Goal: Task Accomplishment & Management: Complete application form

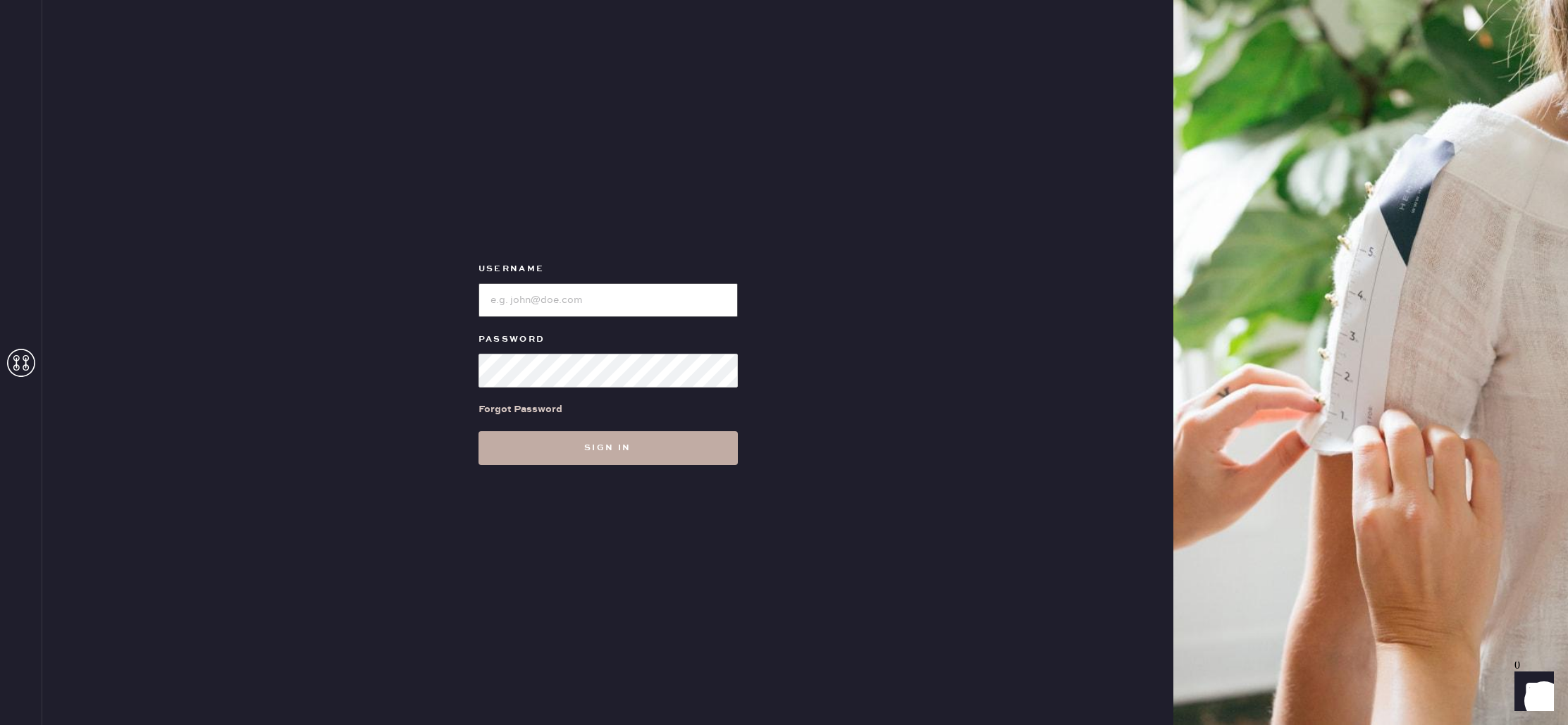
type input "reformationcherrycreek"
click at [576, 442] on button "Sign in" at bounding box center [608, 448] width 259 height 34
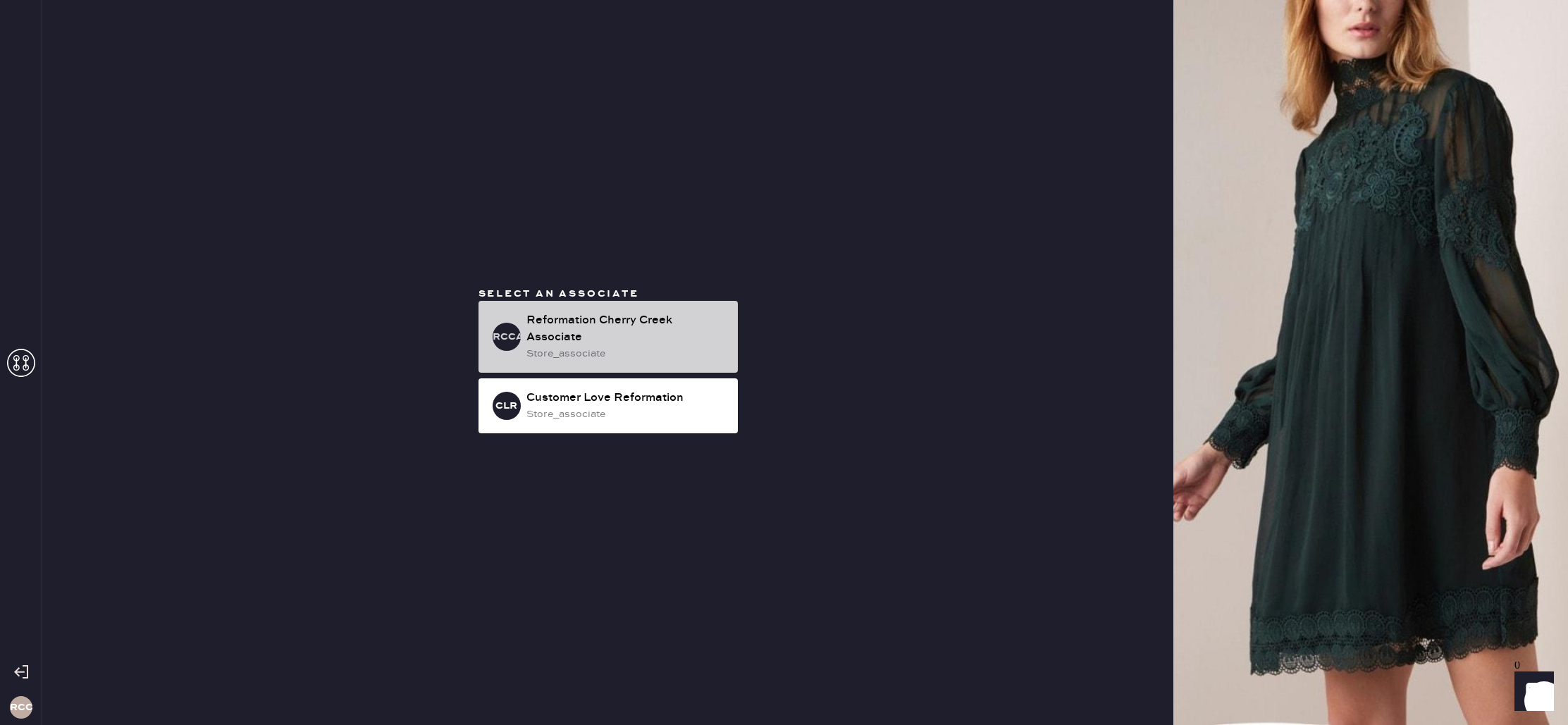
click at [582, 317] on div "Reformation Cherry Creek Associate" at bounding box center [626, 328] width 200 height 34
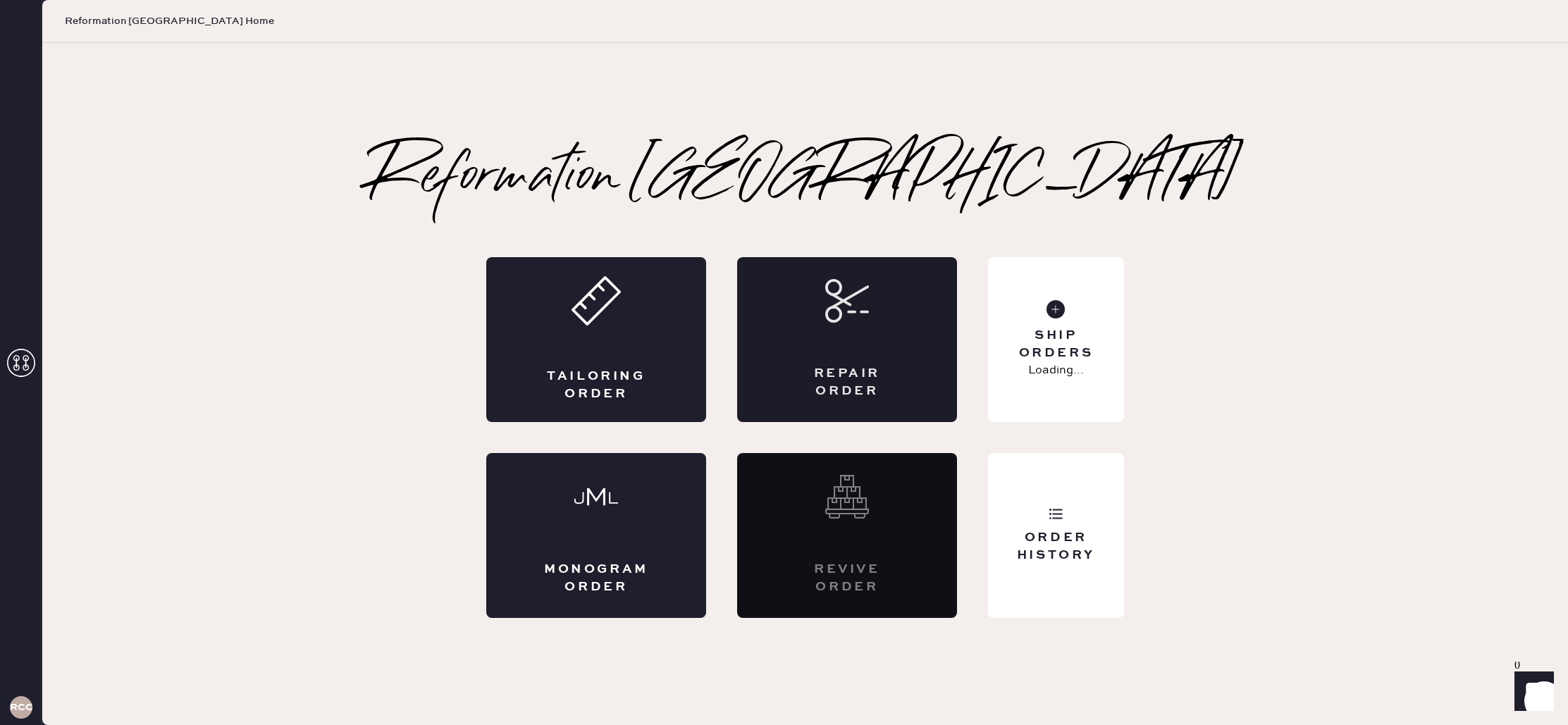
click at [861, 320] on icon at bounding box center [847, 301] width 44 height 44
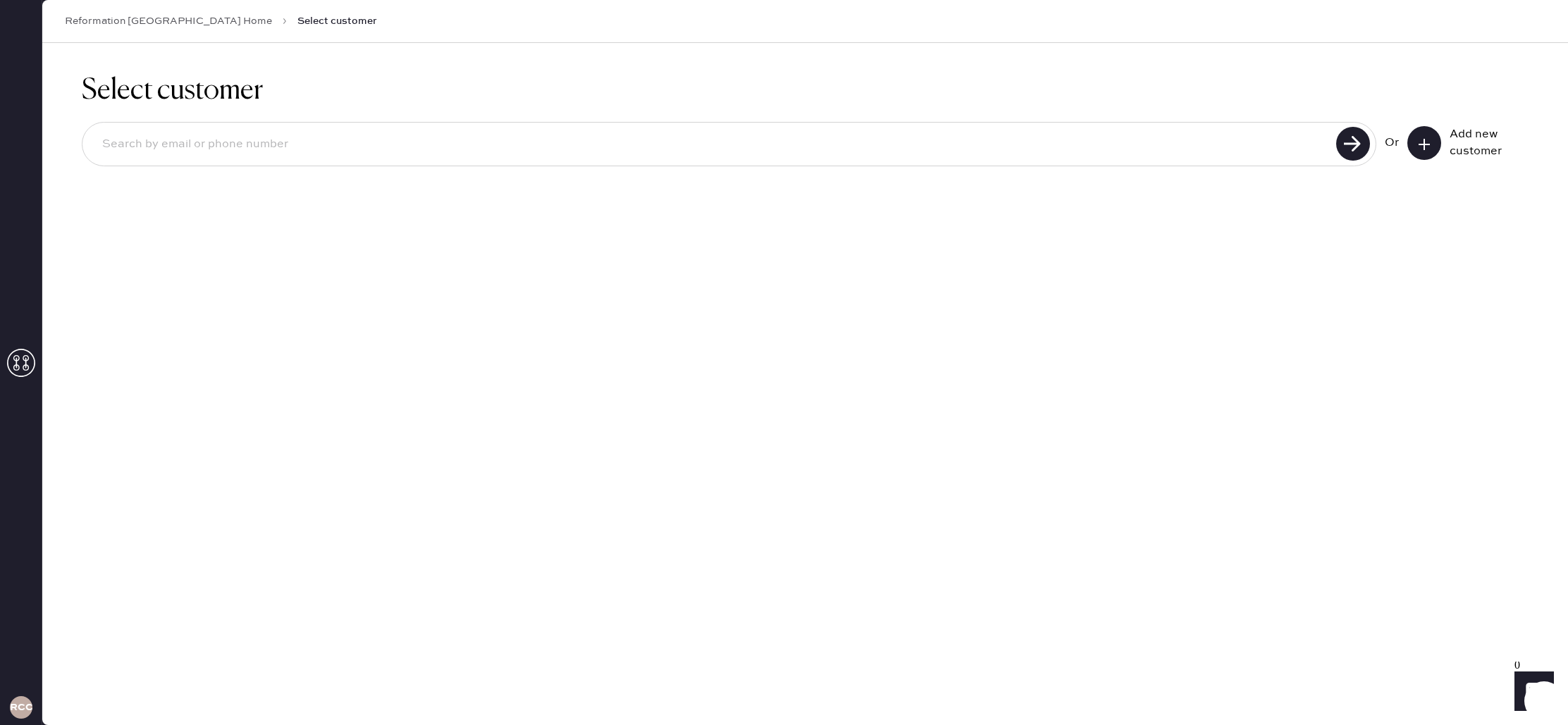
click at [359, 153] on input at bounding box center [711, 144] width 1241 height 32
click at [1413, 142] on button at bounding box center [1424, 143] width 34 height 34
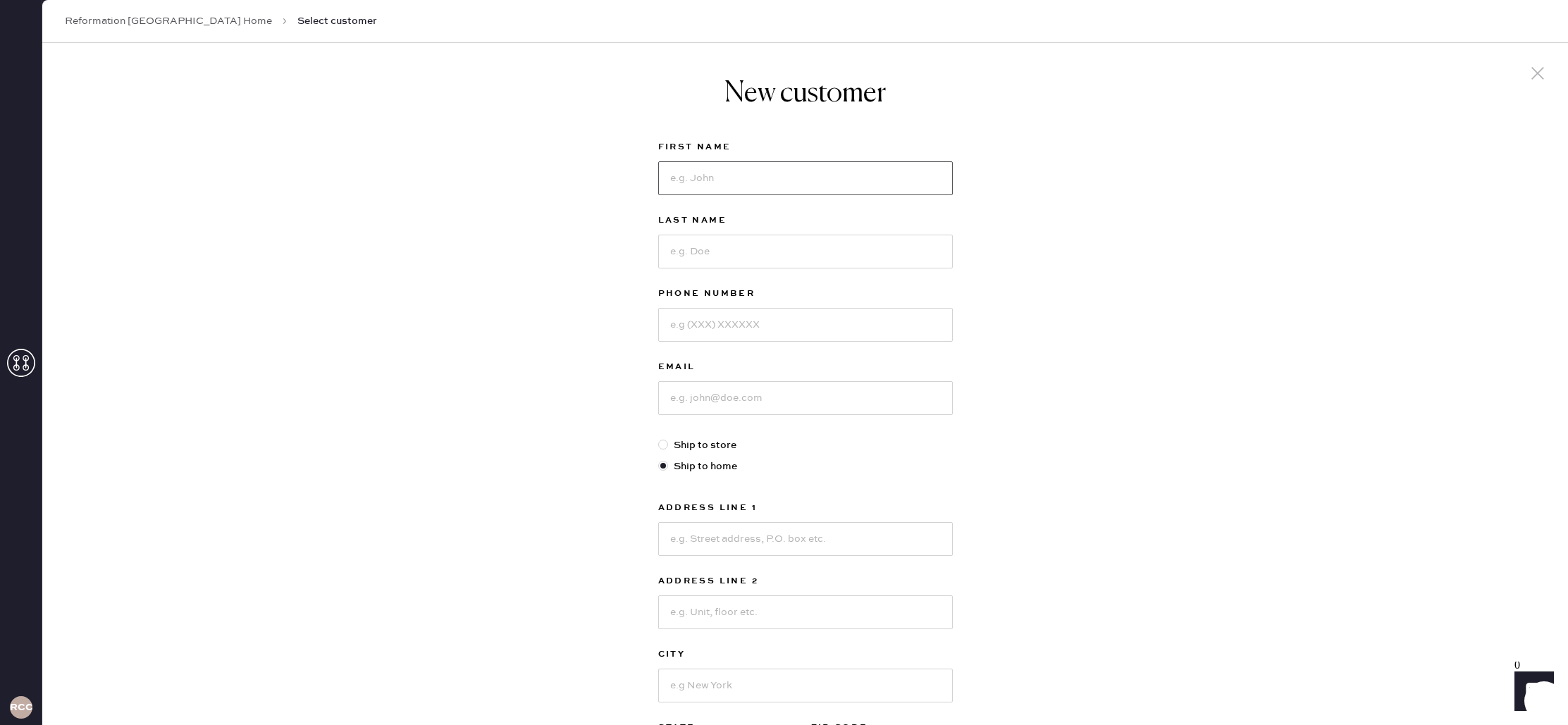
click at [803, 181] on input at bounding box center [806, 178] width 295 height 34
type input "Kayla"
click at [693, 259] on input at bounding box center [806, 251] width 295 height 34
type input "[PERSON_NAME]"
click at [740, 325] on input at bounding box center [806, 324] width 295 height 34
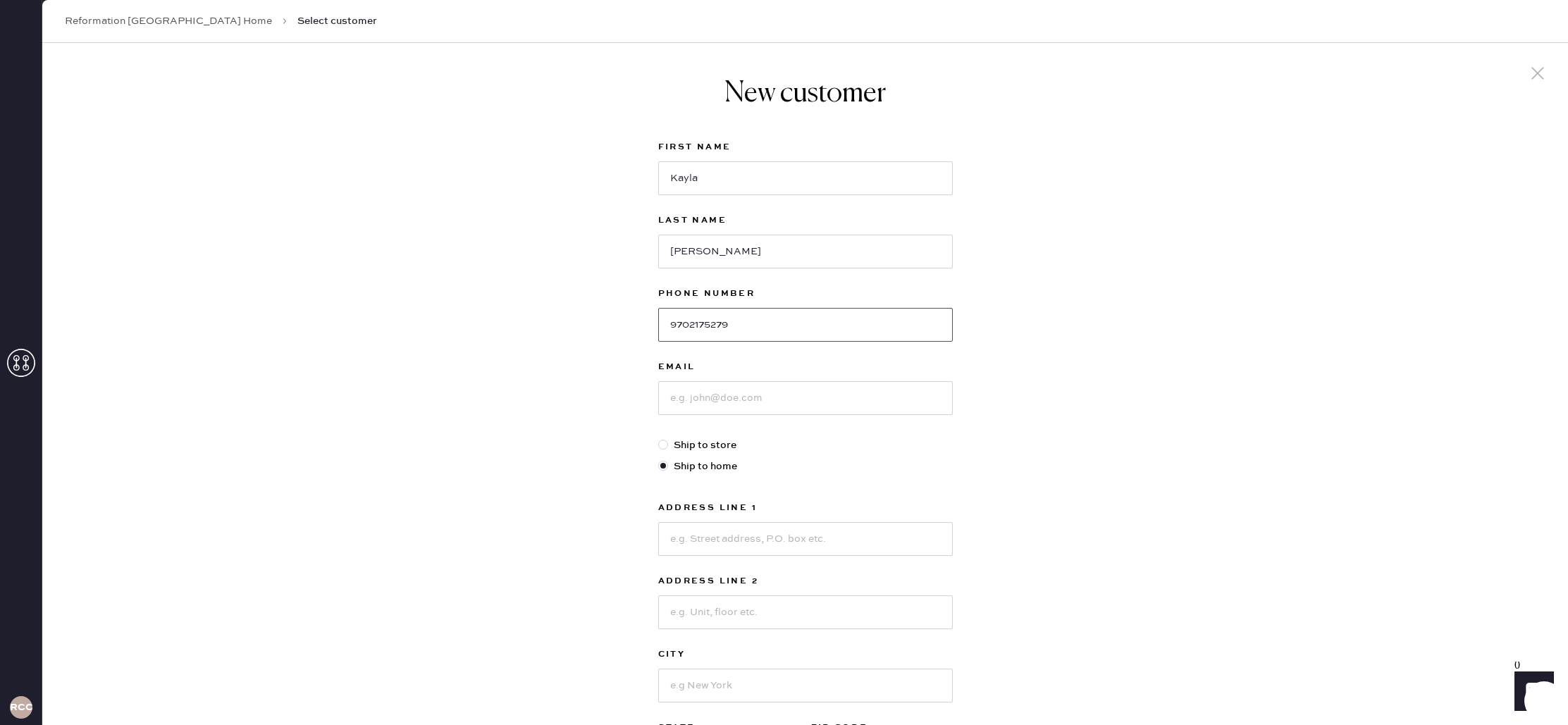
type input "9702175279"
click at [813, 402] on input at bounding box center [806, 397] width 295 height 34
type input "[EMAIL_ADDRESS][DOMAIN_NAME]"
click at [700, 529] on input at bounding box center [806, 539] width 295 height 34
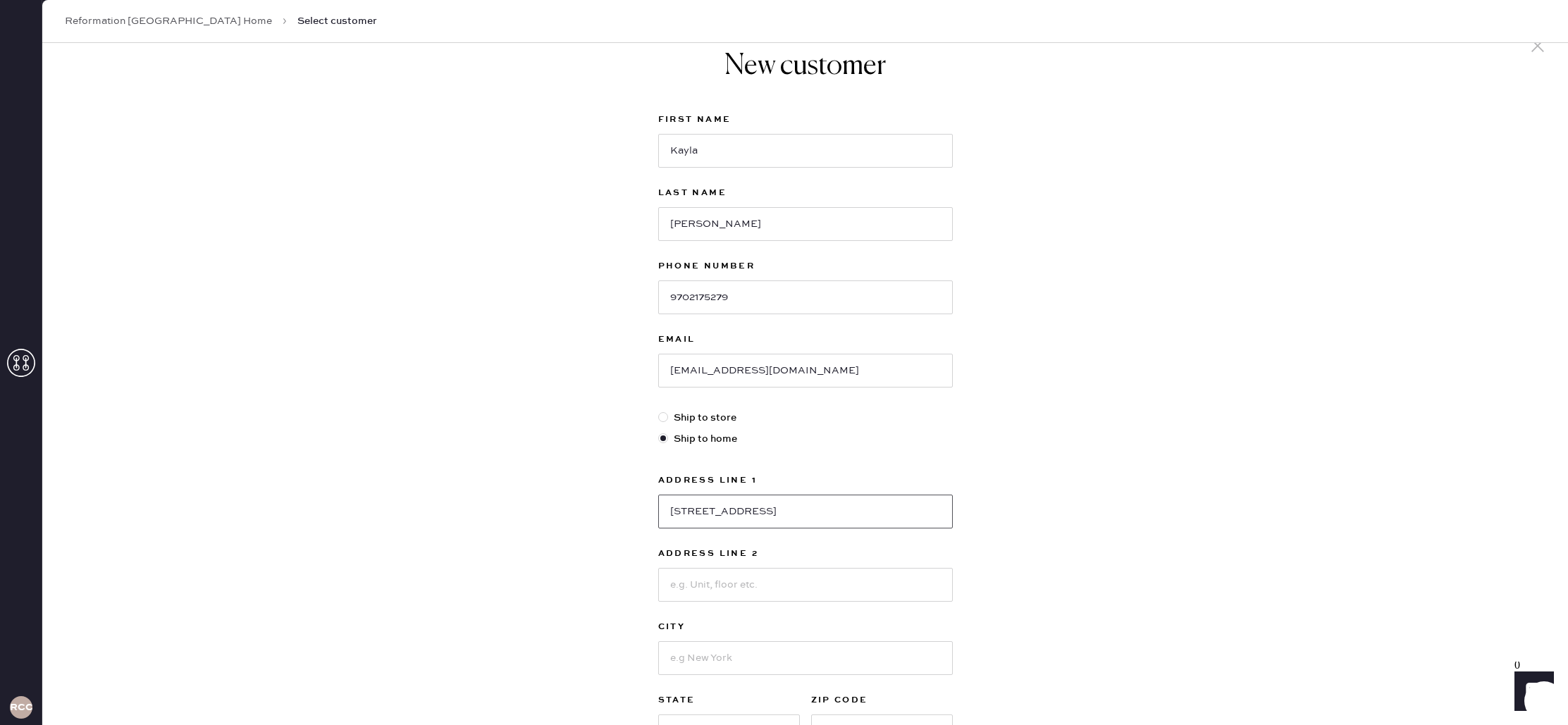
scroll to position [58, 0]
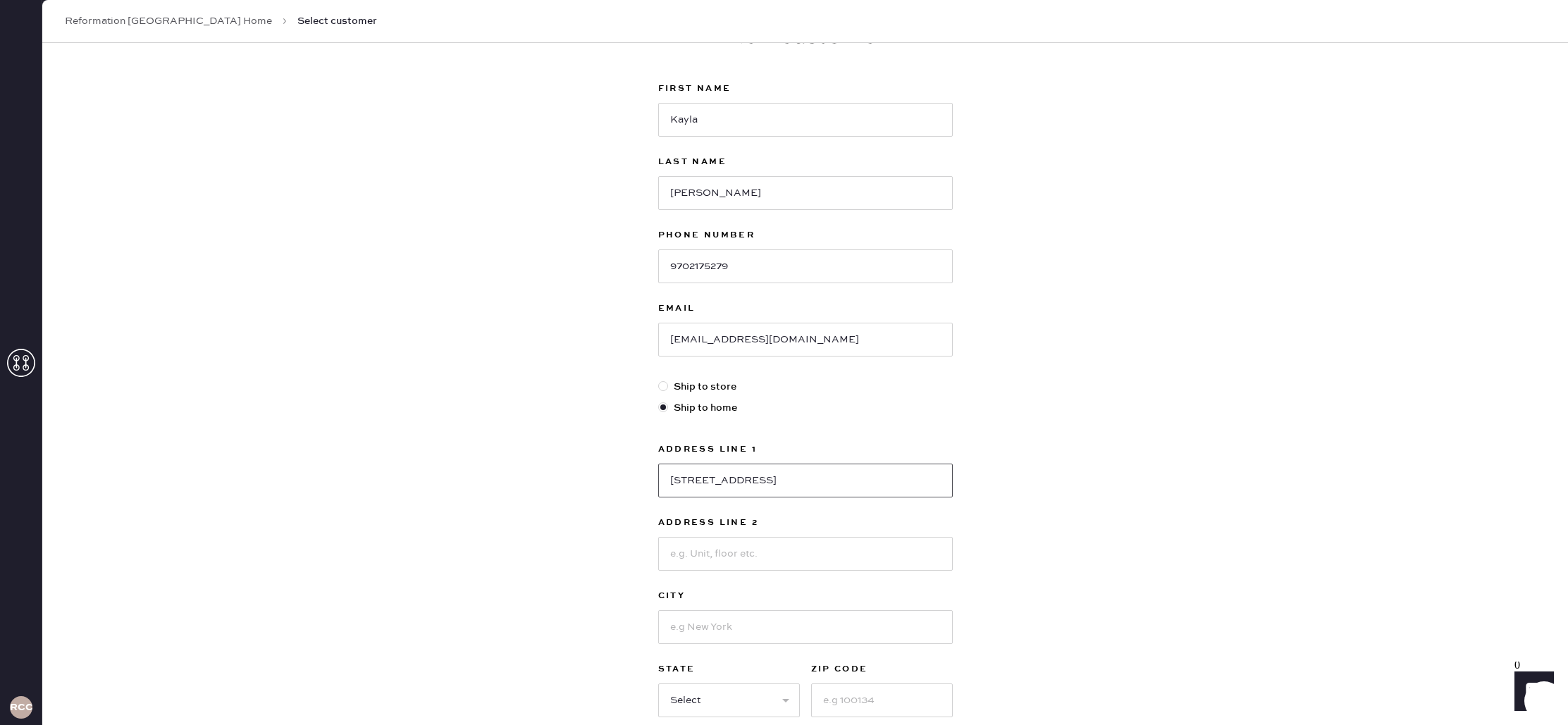
type input "[STREET_ADDRESS]"
click at [722, 619] on input at bounding box center [806, 627] width 295 height 34
type input "[GEOGRAPHIC_DATA]"
drag, startPoint x: 1038, startPoint y: 588, endPoint x: 1029, endPoint y: 584, distance: 9.8
click at [1038, 588] on div "New customer First Name [PERSON_NAME] Last Name [PERSON_NAME] Phone Number [PHO…" at bounding box center [806, 421] width 1526 height 873
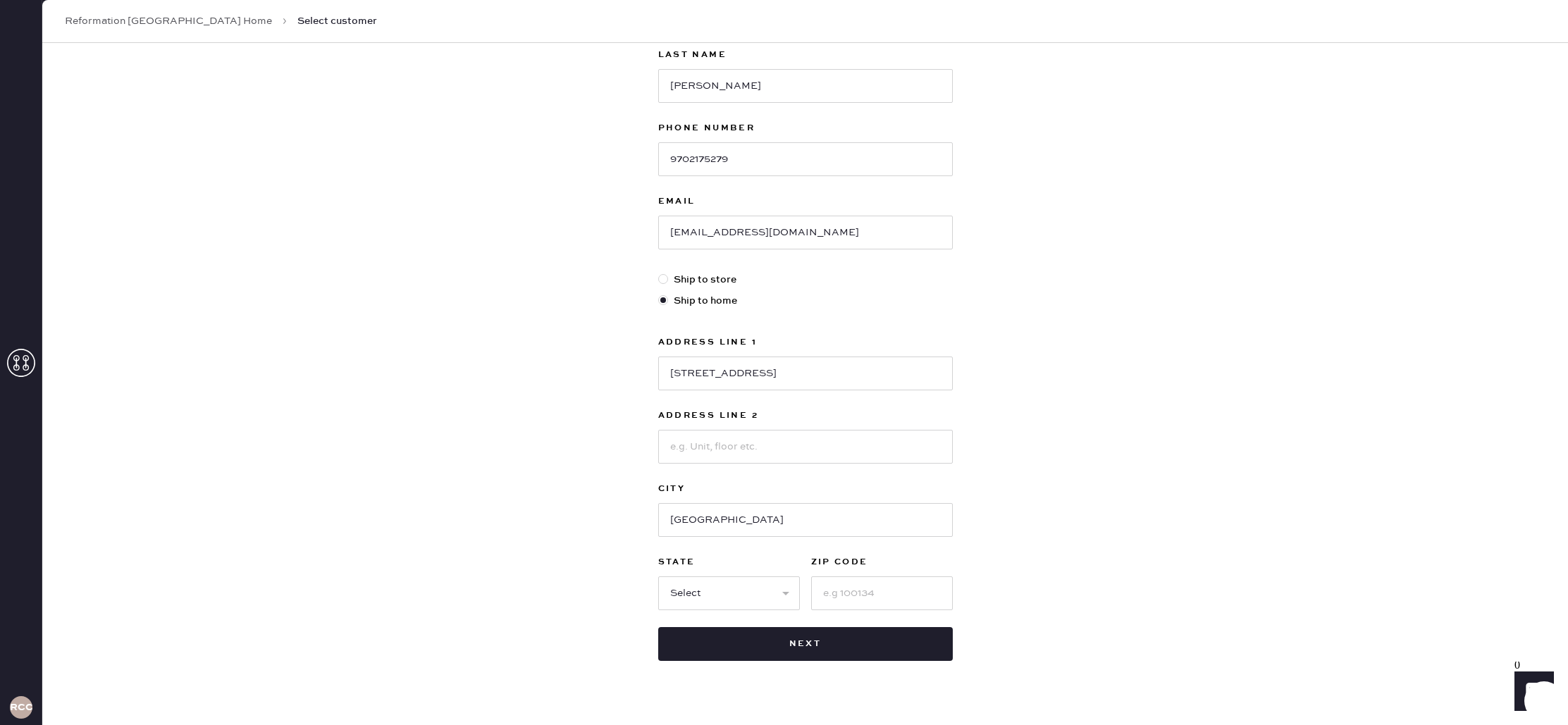
scroll to position [165, 0]
click at [690, 592] on select "Select AK AL AR AZ CA CO CT [GEOGRAPHIC_DATA] DE FL [GEOGRAPHIC_DATA] HI [GEOGR…" at bounding box center [729, 594] width 141 height 34
select select "CO"
click at [659, 577] on select "Select AK AL AR AZ CA CO CT [GEOGRAPHIC_DATA] DE FL [GEOGRAPHIC_DATA] HI [GEOGR…" at bounding box center [729, 594] width 141 height 34
click at [922, 598] on input at bounding box center [882, 594] width 141 height 34
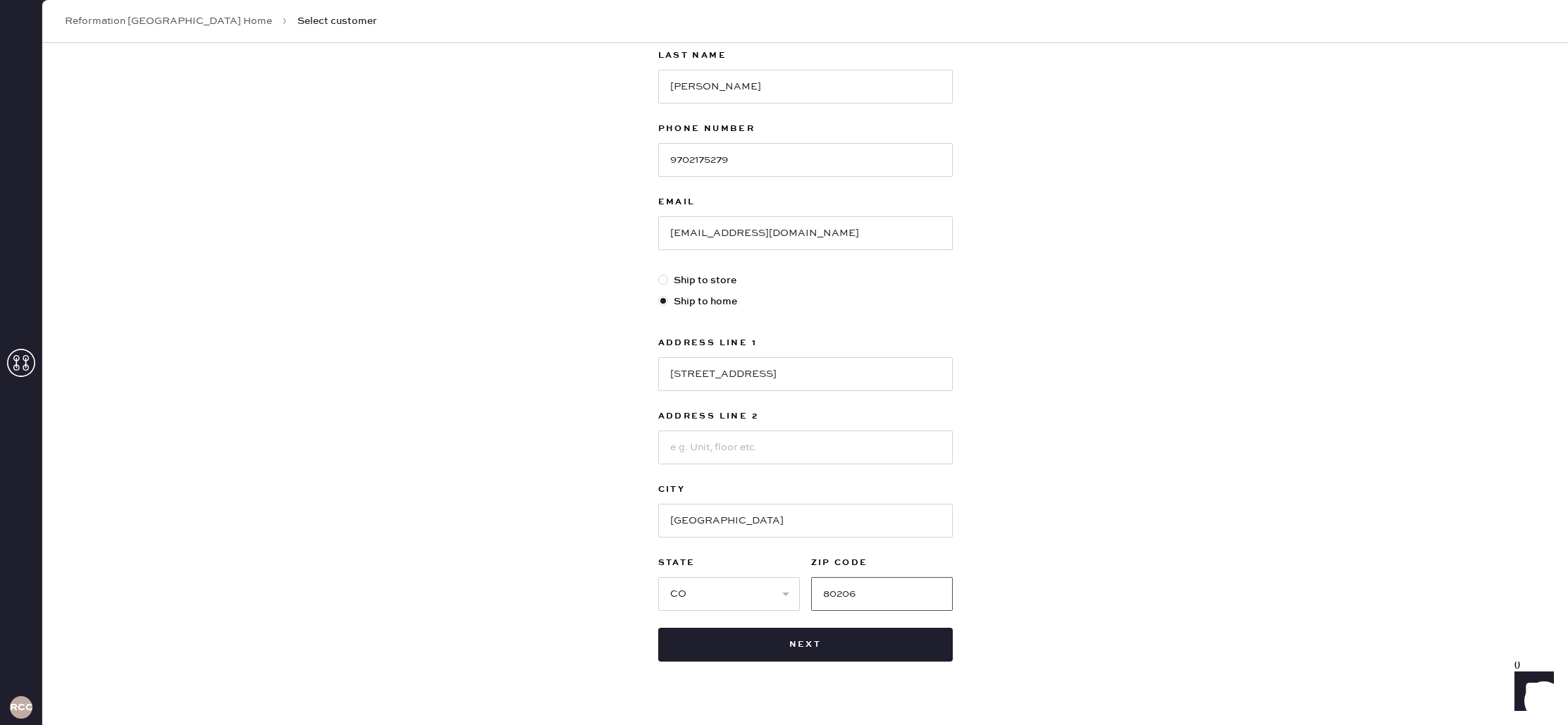
type input "80206"
drag, startPoint x: 1131, startPoint y: 518, endPoint x: 1123, endPoint y: 522, distance: 8.9
click at [1126, 520] on div "New customer First Name [PERSON_NAME] Last Name [PERSON_NAME] Phone Number [PHO…" at bounding box center [806, 315] width 1526 height 873
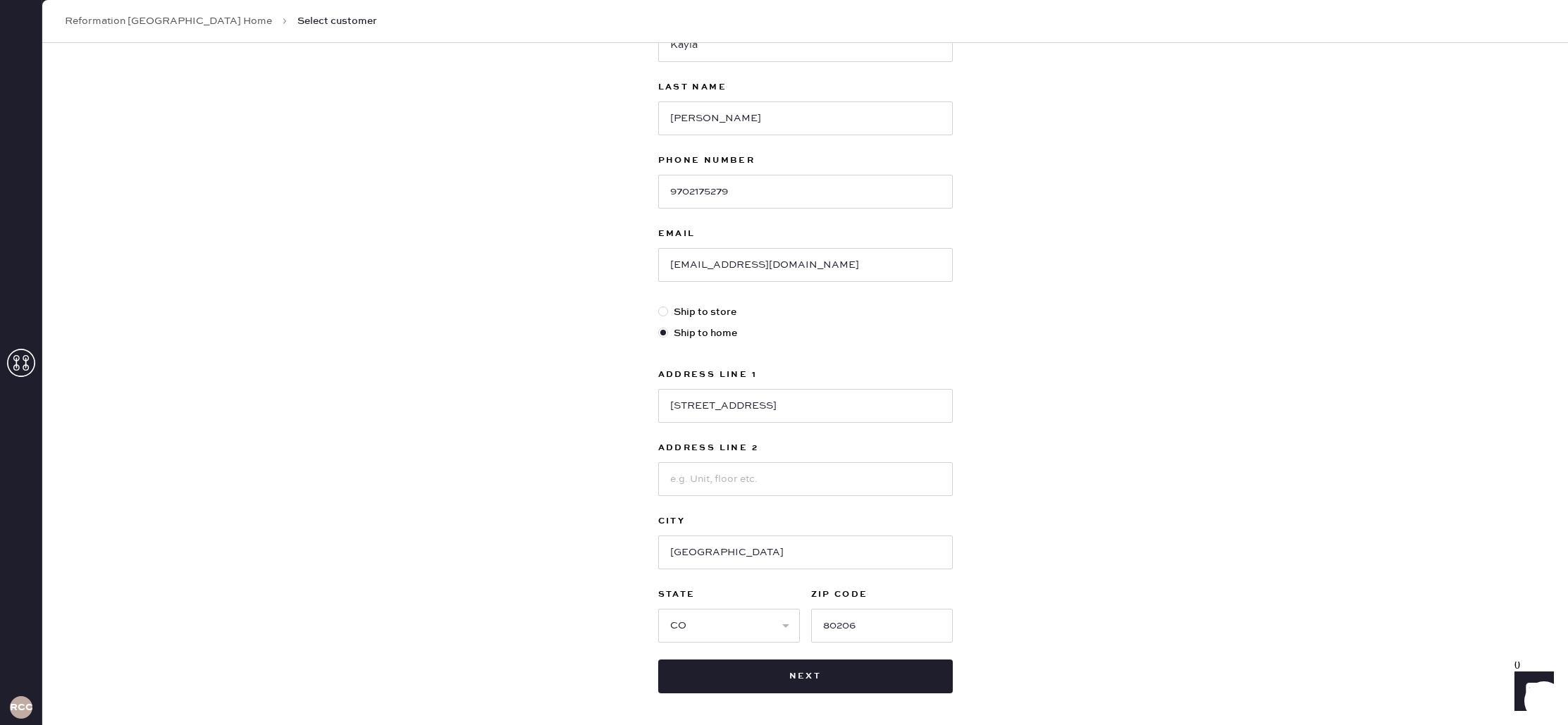
scroll to position [192, 0]
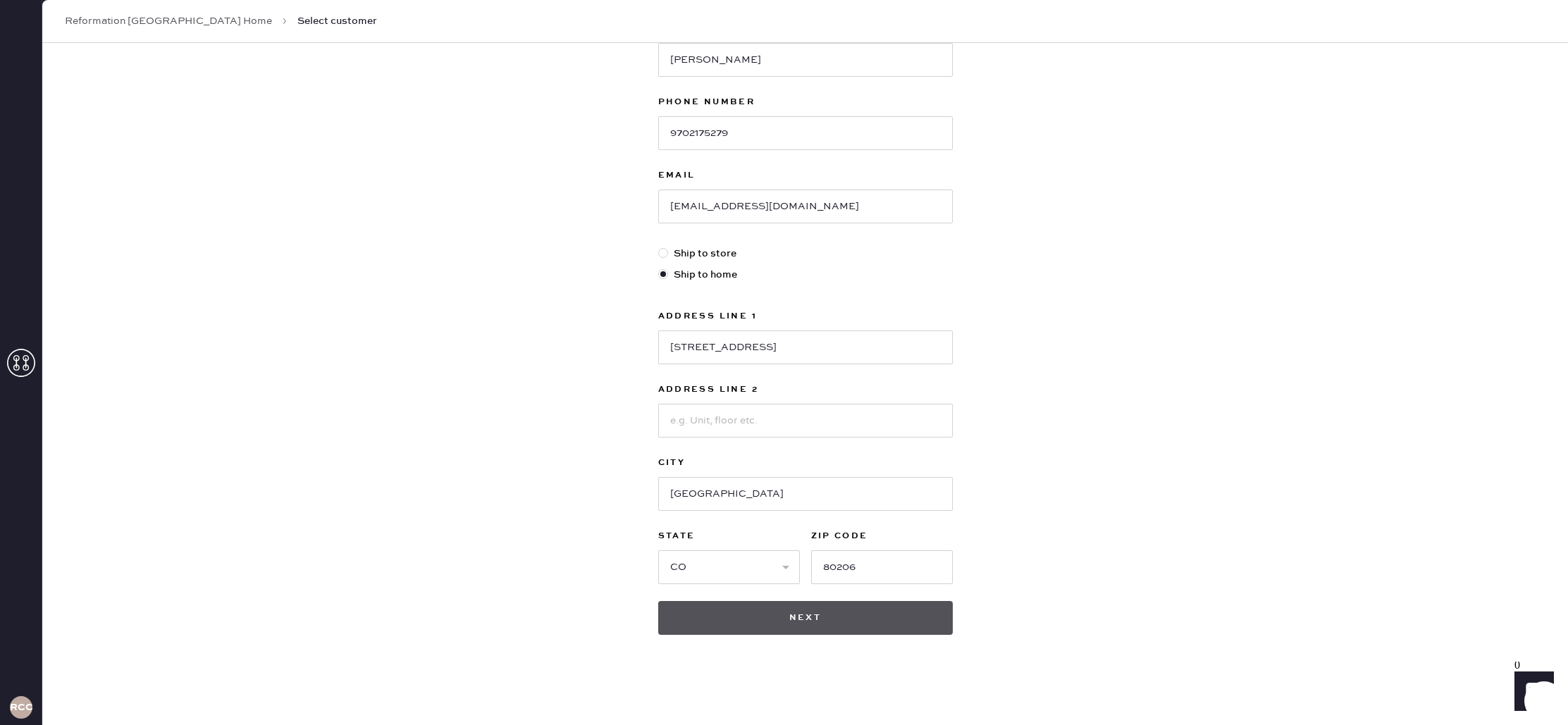
click at [839, 628] on button "Next" at bounding box center [806, 617] width 295 height 34
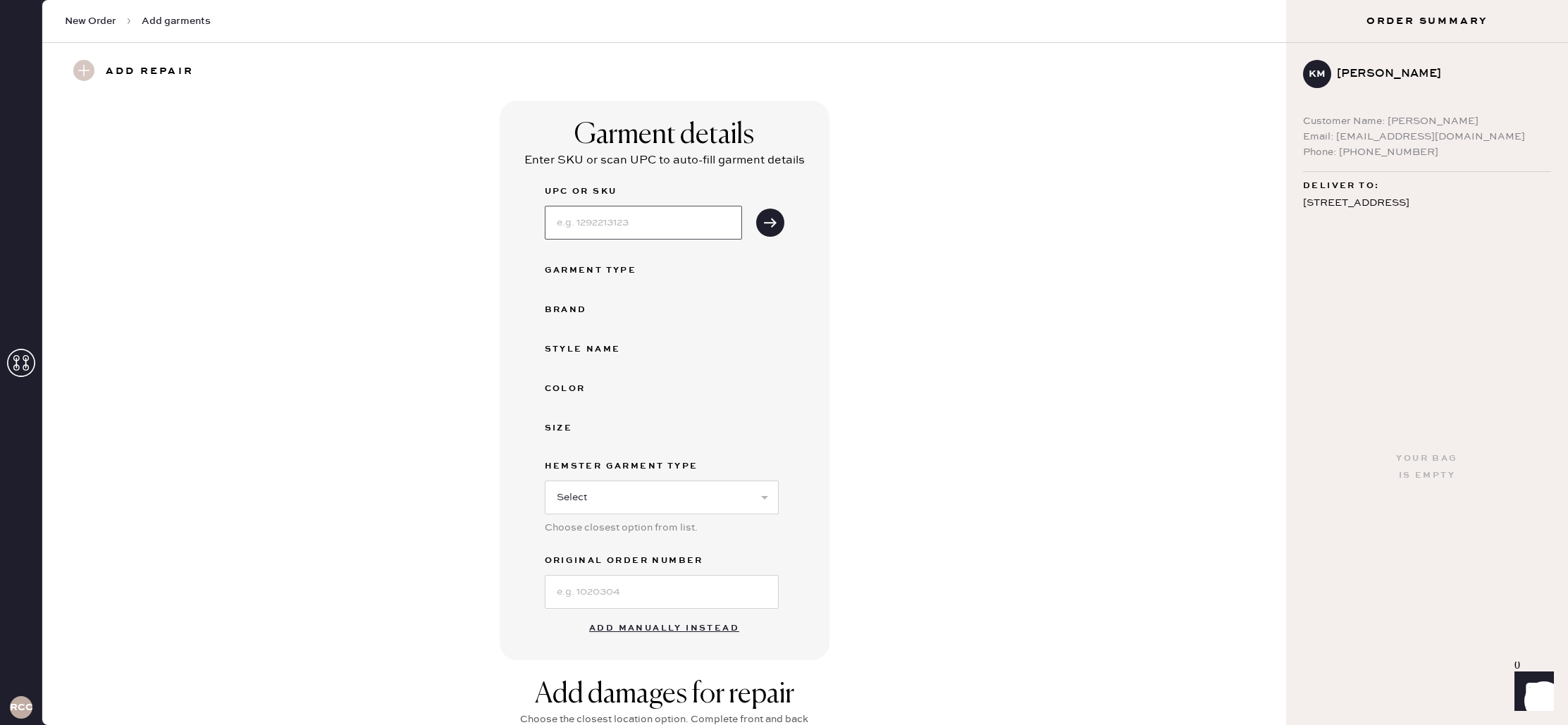
click at [673, 229] on input at bounding box center [643, 222] width 197 height 34
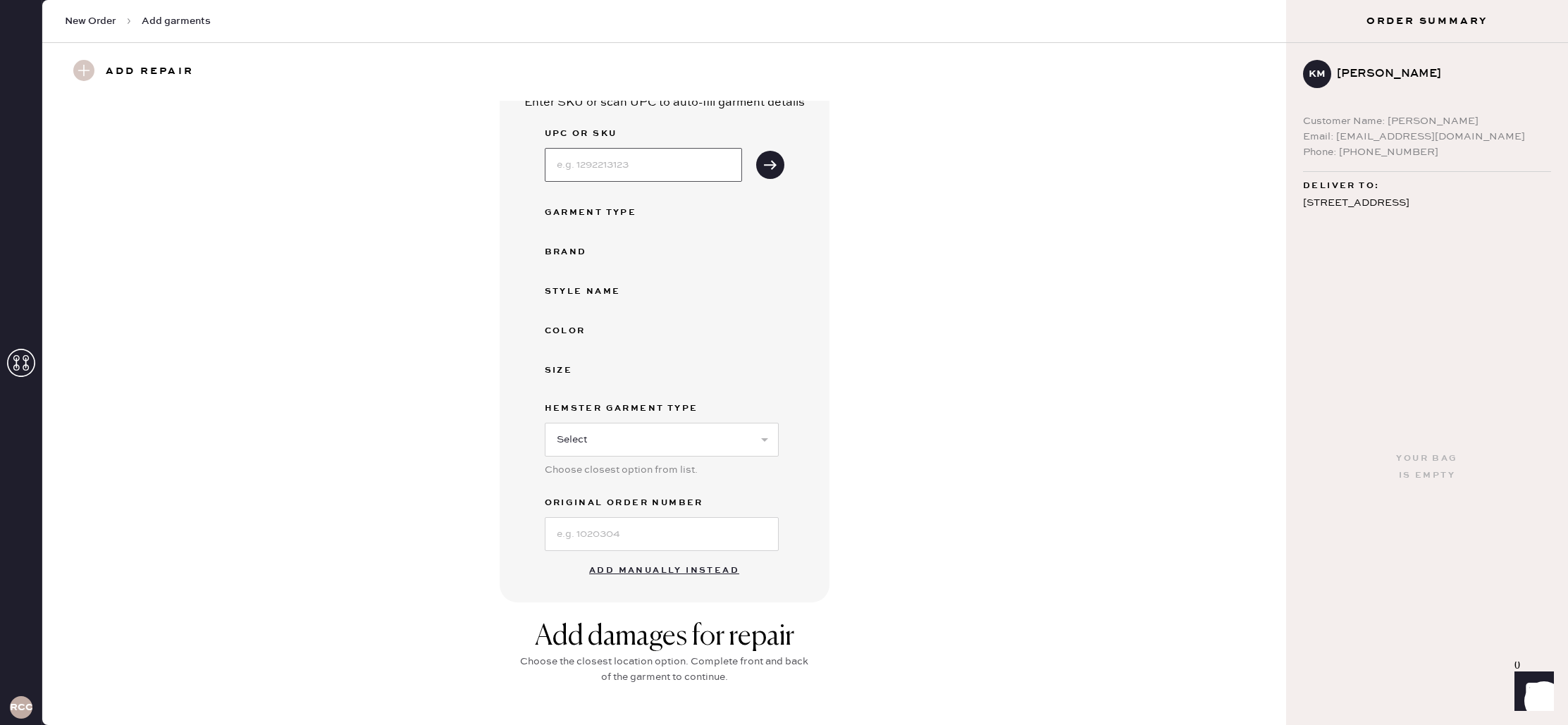
scroll to position [59, 0]
click at [713, 569] on button "Add manually instead" at bounding box center [664, 569] width 167 height 28
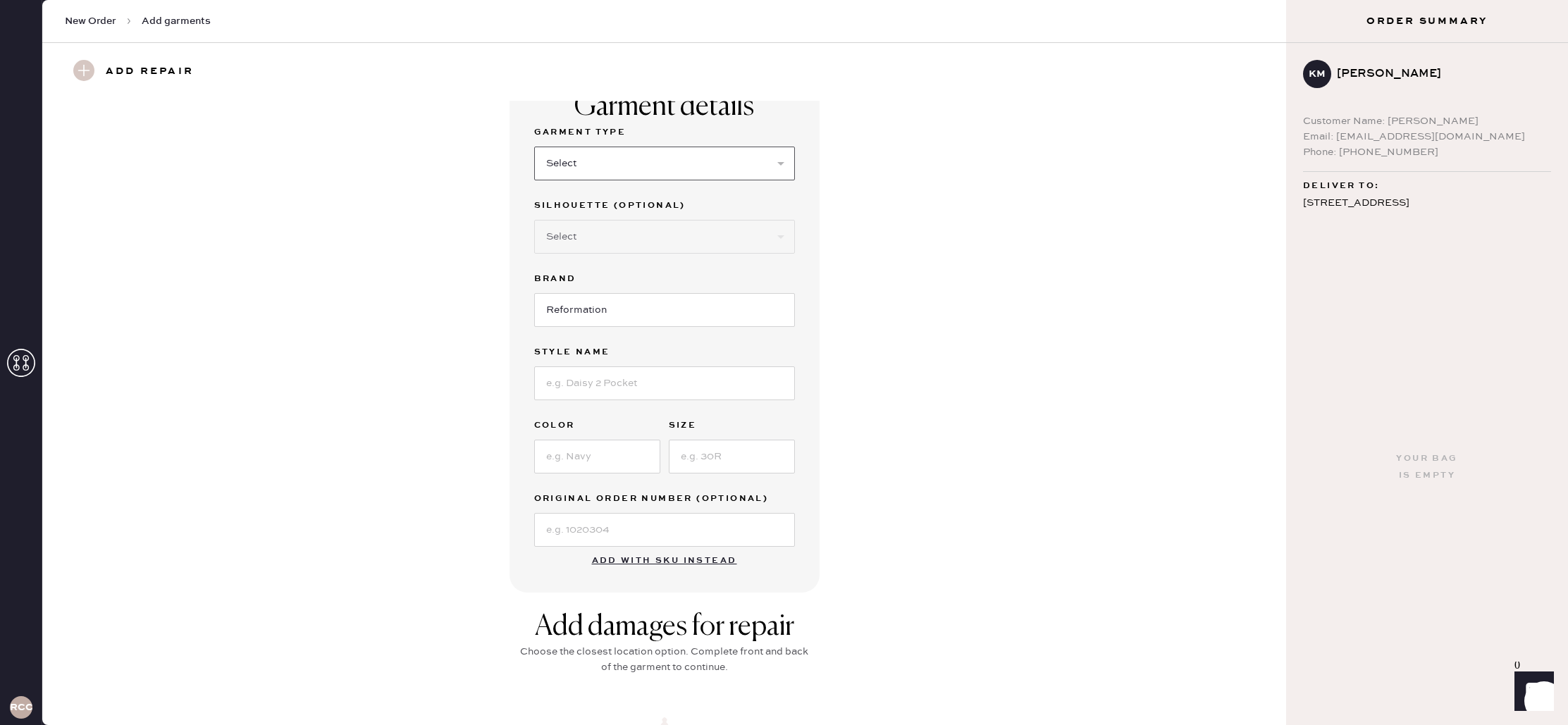
click at [641, 156] on select "Select Basic Skirt Jeans Leggings Pants Shorts Basic Sleeved Dress Basic Sleeve…" at bounding box center [665, 163] width 261 height 34
select select "6"
click at [534, 147] on select "Select Basic Skirt Jeans Leggings Pants Shorts Basic Sleeved Dress Basic Sleeve…" at bounding box center [665, 163] width 261 height 34
click at [609, 167] on select "Select Basic Skirt Jeans Leggings Pants Shorts Basic Sleeved Dress Basic Sleeve…" at bounding box center [665, 163] width 261 height 34
click at [619, 234] on select "Select Maxi Dress Midi Dress Mini Dress Other" at bounding box center [665, 236] width 261 height 34
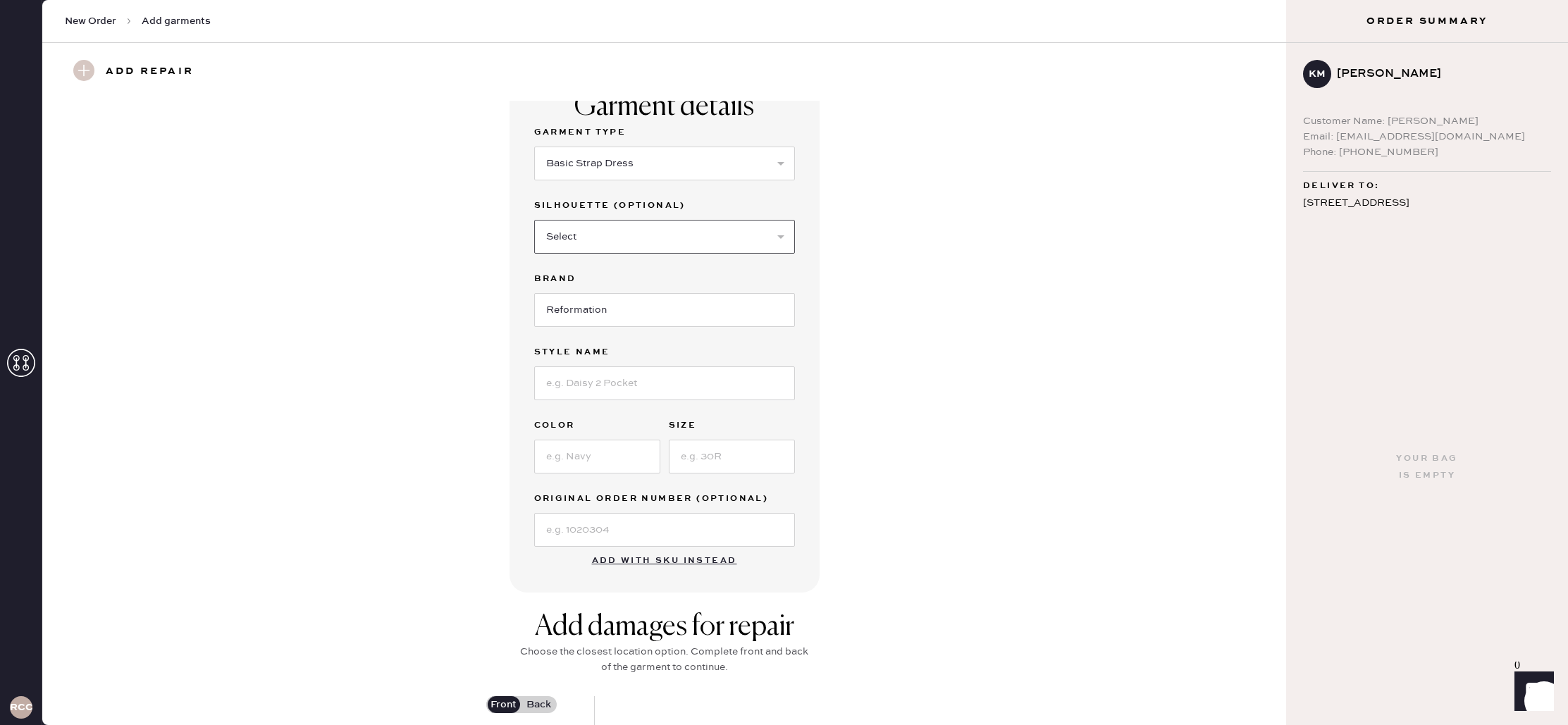
select select "37"
click at [534, 220] on select "Select Maxi Dress Midi Dress Mini Dress Other" at bounding box center [665, 236] width 261 height 34
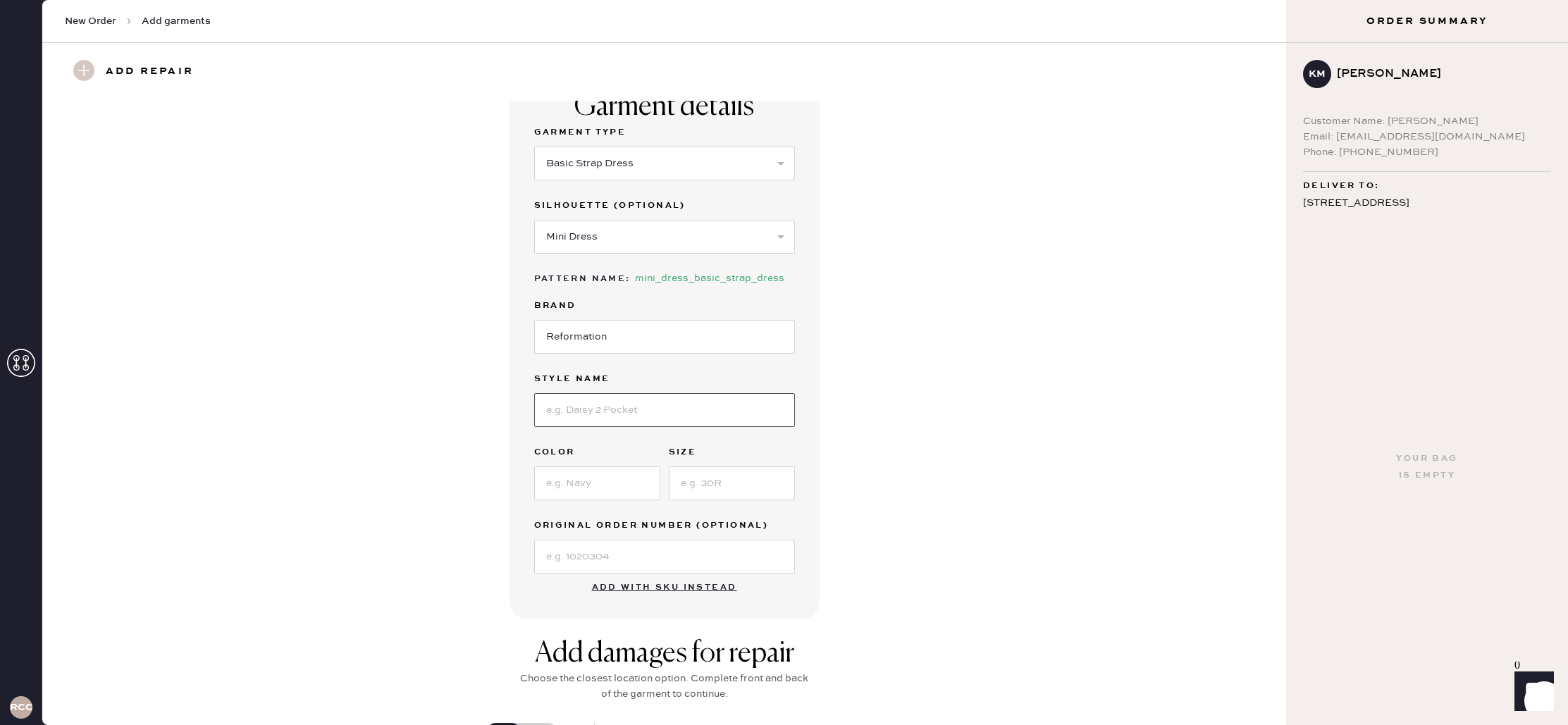
click at [636, 408] on input at bounding box center [665, 409] width 261 height 34
type input "[PERSON_NAME] Denim Mini Dress"
click at [609, 489] on input at bounding box center [597, 483] width 127 height 34
type input "[PERSON_NAME]"
click at [720, 492] on input at bounding box center [732, 483] width 127 height 34
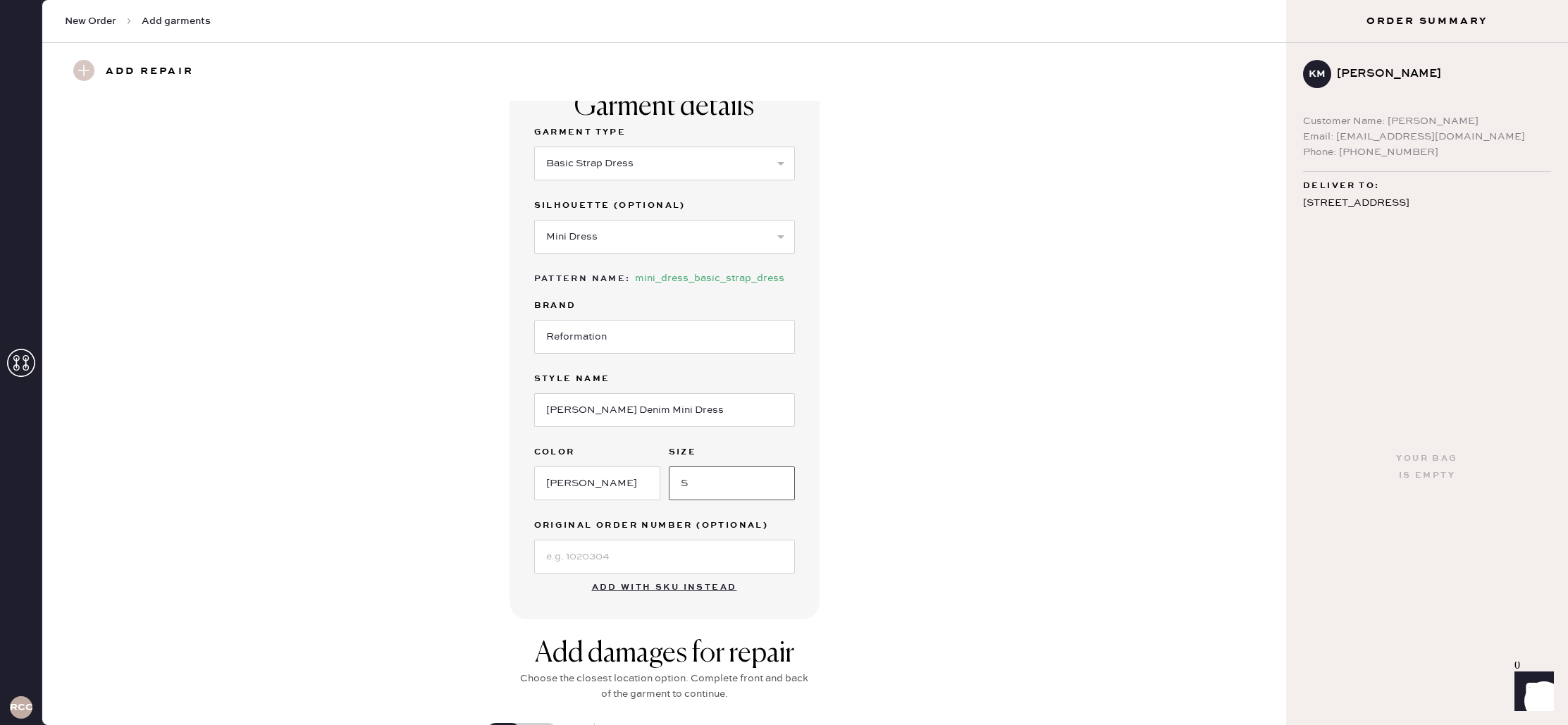
type input "S"
click at [596, 556] on input at bounding box center [665, 556] width 261 height 34
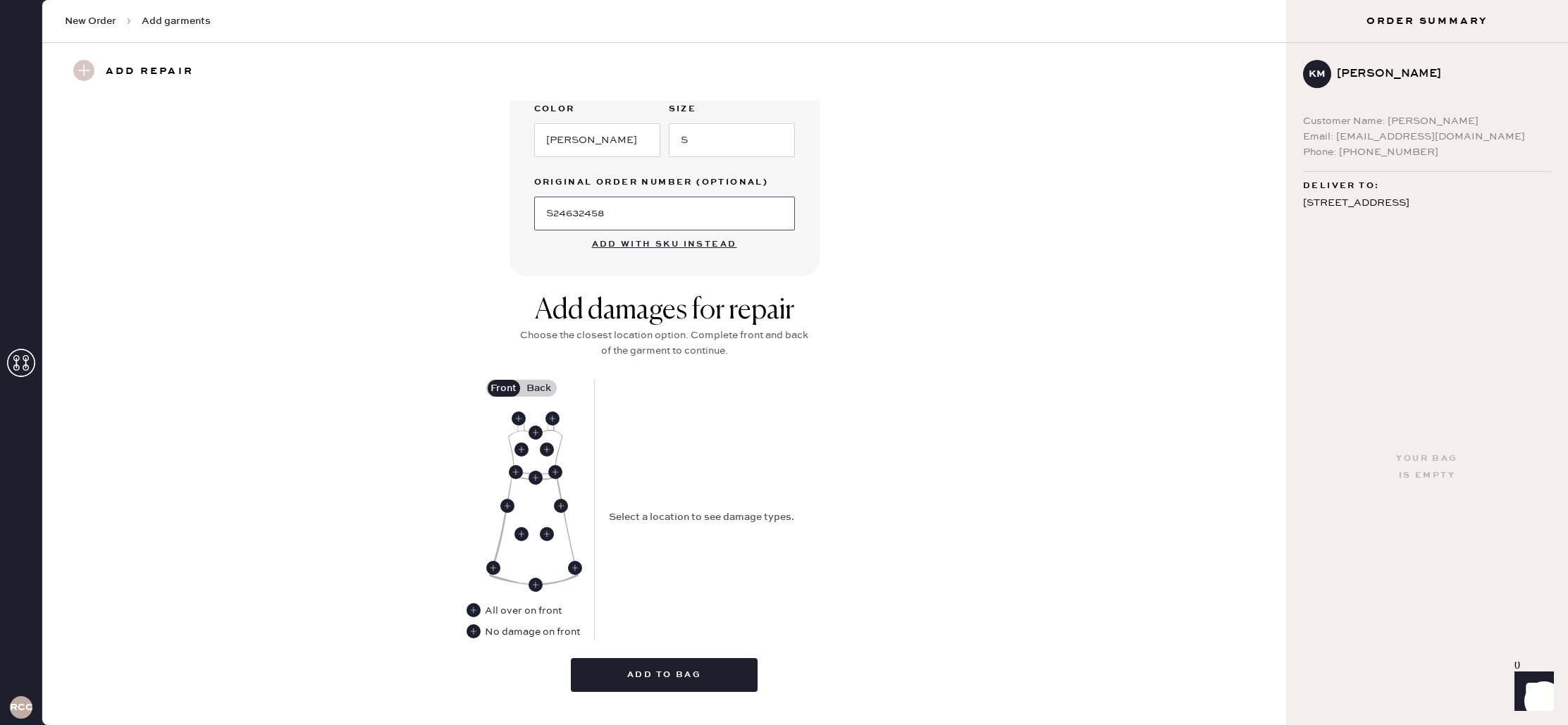
scroll to position [400, 0]
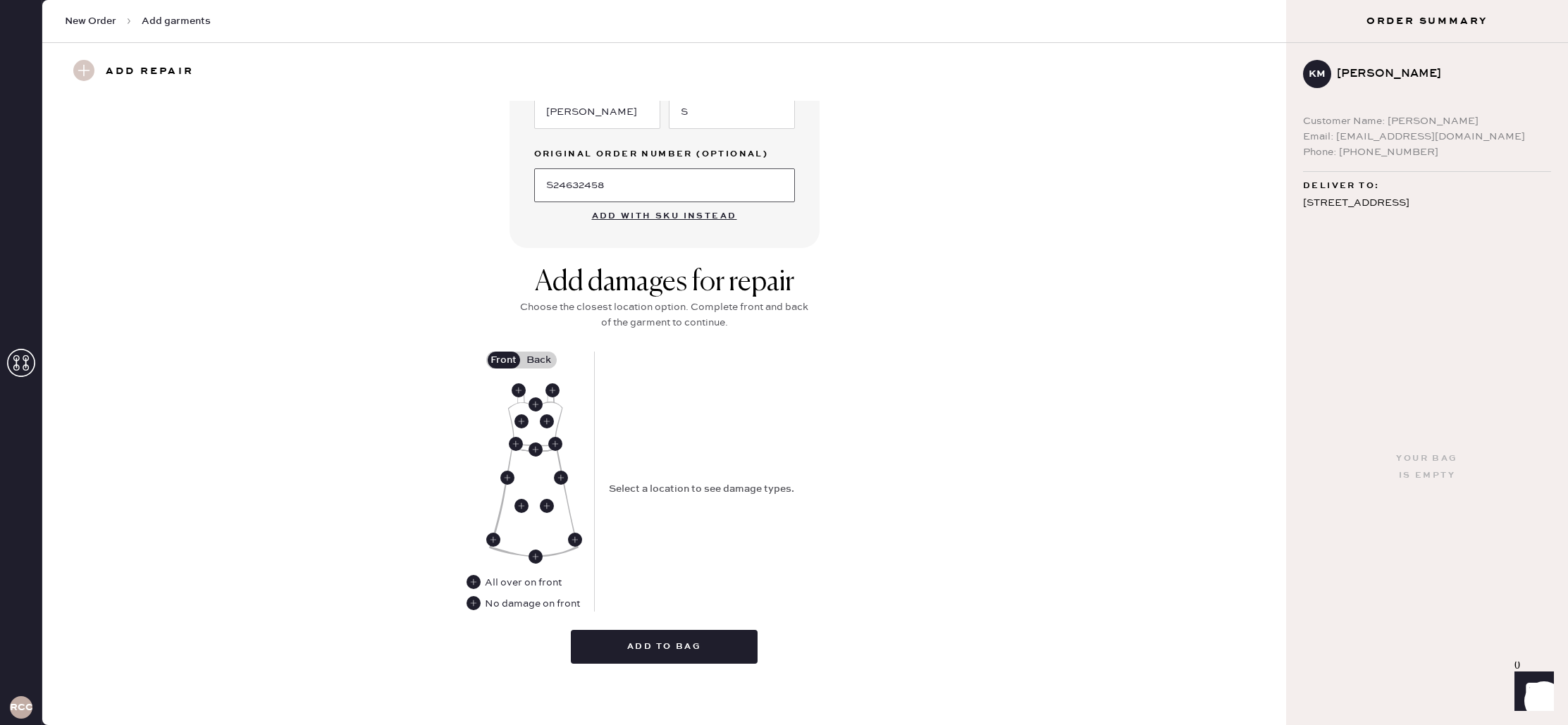
type input "S24632458"
click at [543, 363] on label "Back" at bounding box center [539, 361] width 35 height 17
click at [539, 360] on input "Back" at bounding box center [539, 360] width 0 height 0
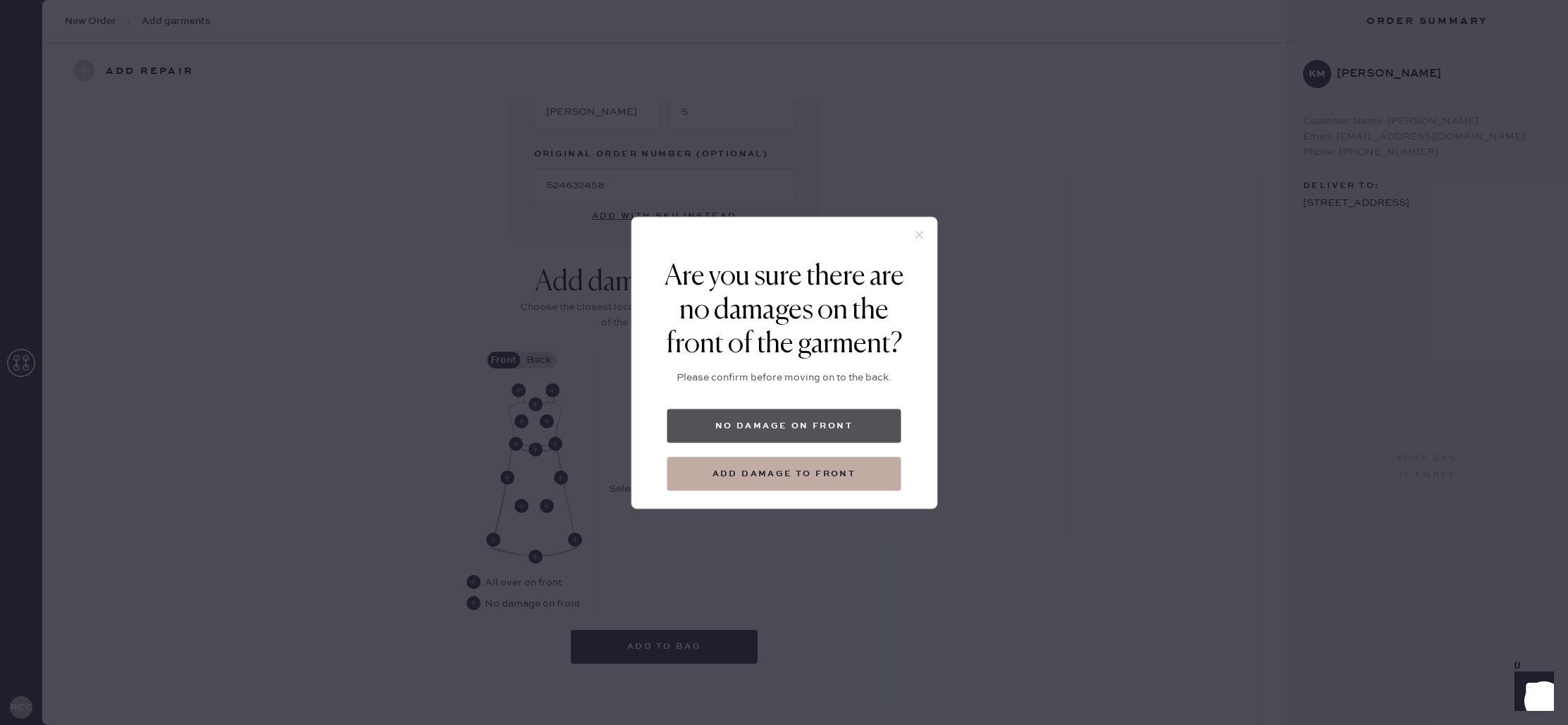
click at [755, 434] on button "No damage on front" at bounding box center [784, 425] width 234 height 34
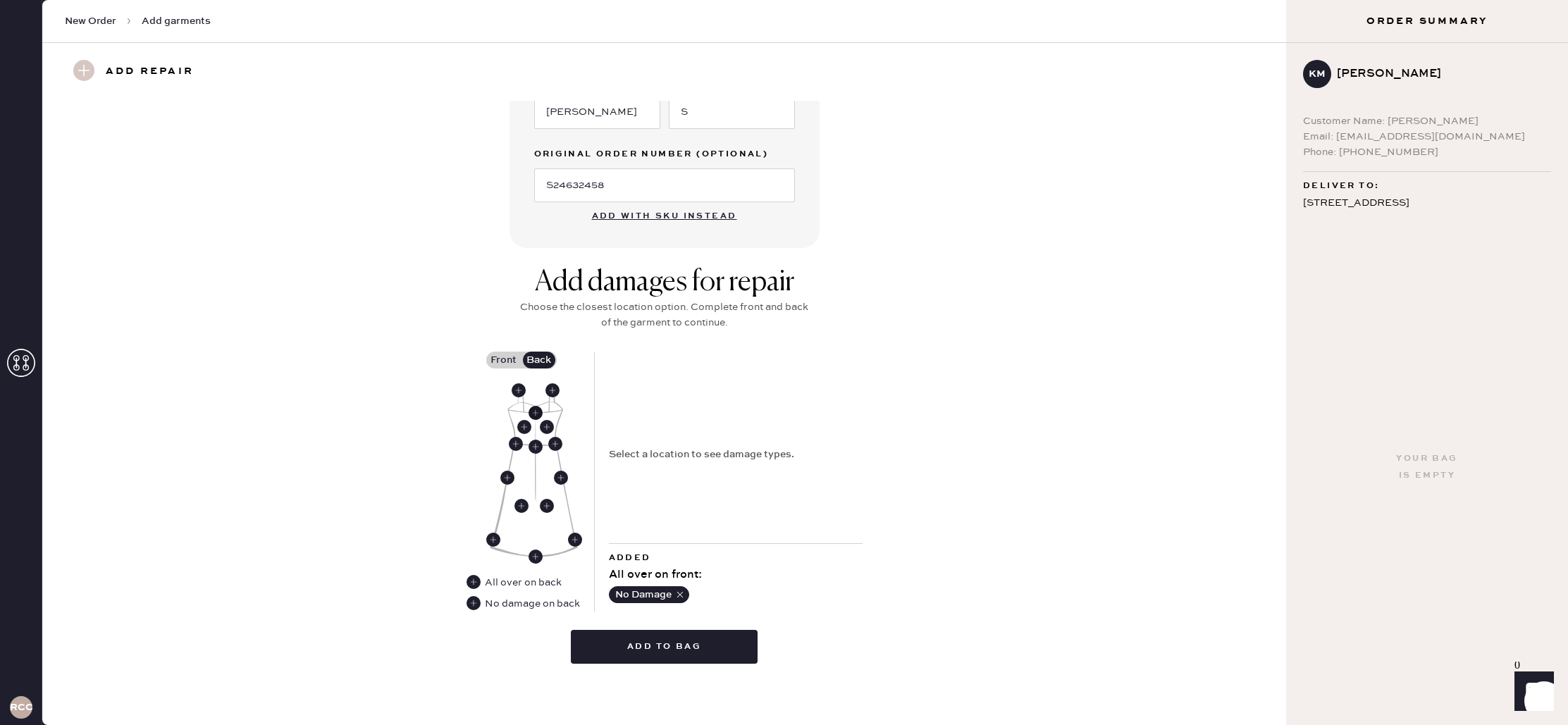
click at [534, 412] on use at bounding box center [536, 413] width 14 height 14
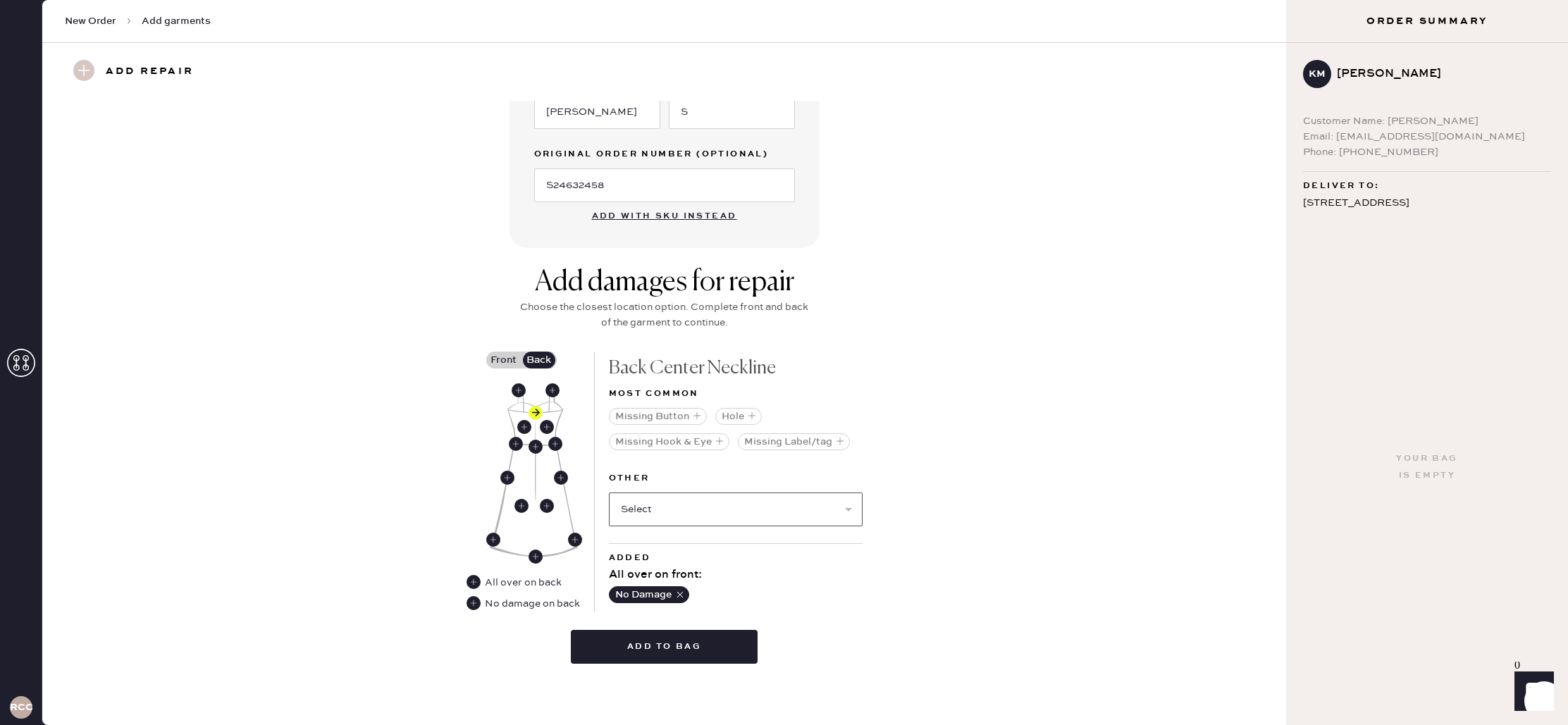
click at [714, 506] on select "Select Broken / Ripped Hem Broken Beads Broken Belt Loop Broken Button Broken C…" at bounding box center [736, 509] width 254 height 34
select select "1665"
click at [609, 492] on select "Select Broken / Ripped Hem Broken Beads Broken Belt Loop Broken Button Broken C…" at bounding box center [736, 509] width 254 height 34
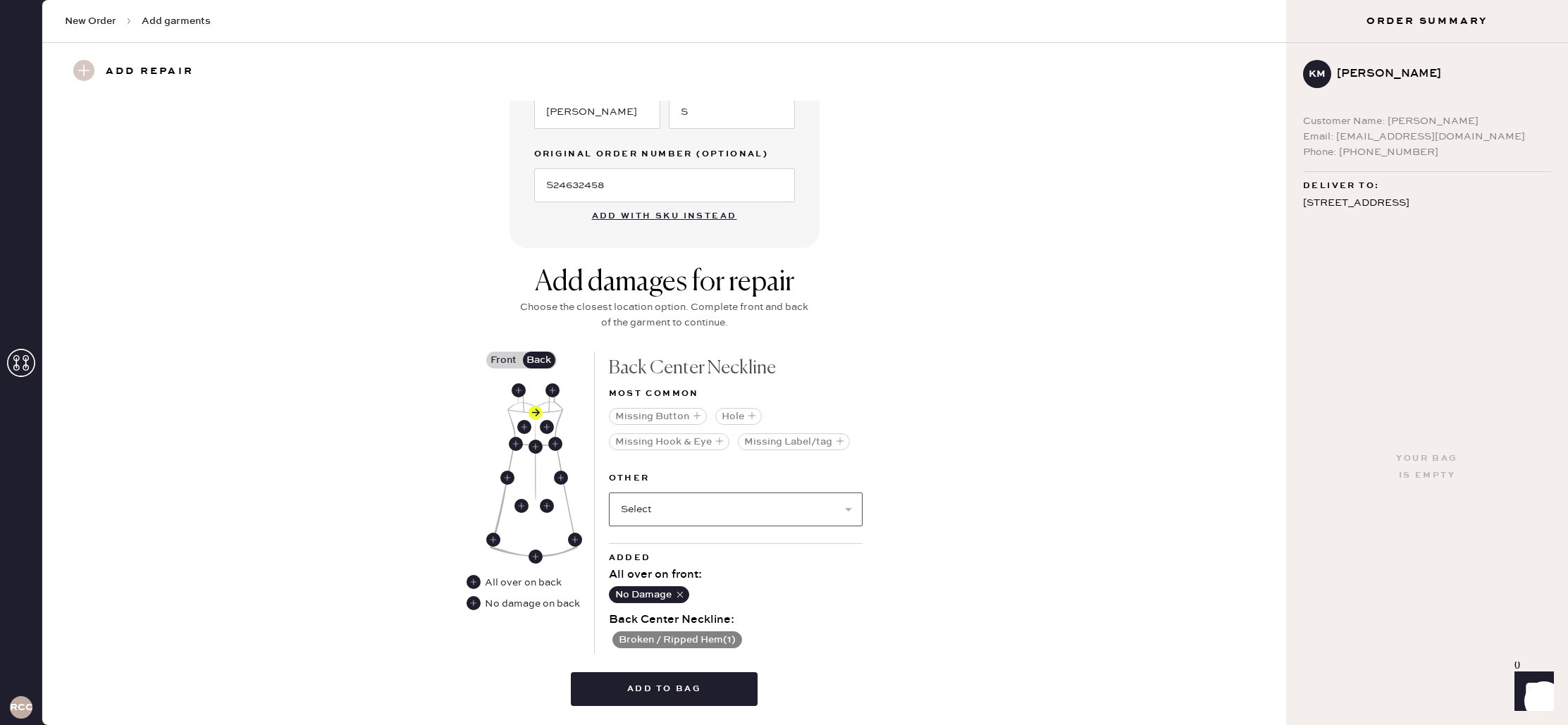
click at [815, 503] on select "Select Broken Beads Broken Belt Loop Broken Button Broken Cup Broken Elastic Br…" at bounding box center [736, 509] width 254 height 34
click at [804, 508] on select "Select Broken Beads Broken Belt Loop Broken Button Broken Cup Broken Elastic Br…" at bounding box center [736, 509] width 254 height 34
select select "2034"
click at [609, 492] on select "Select Broken Beads Broken Belt Loop Broken Button Broken Cup Broken Elastic Br…" at bounding box center [736, 509] width 254 height 34
select select
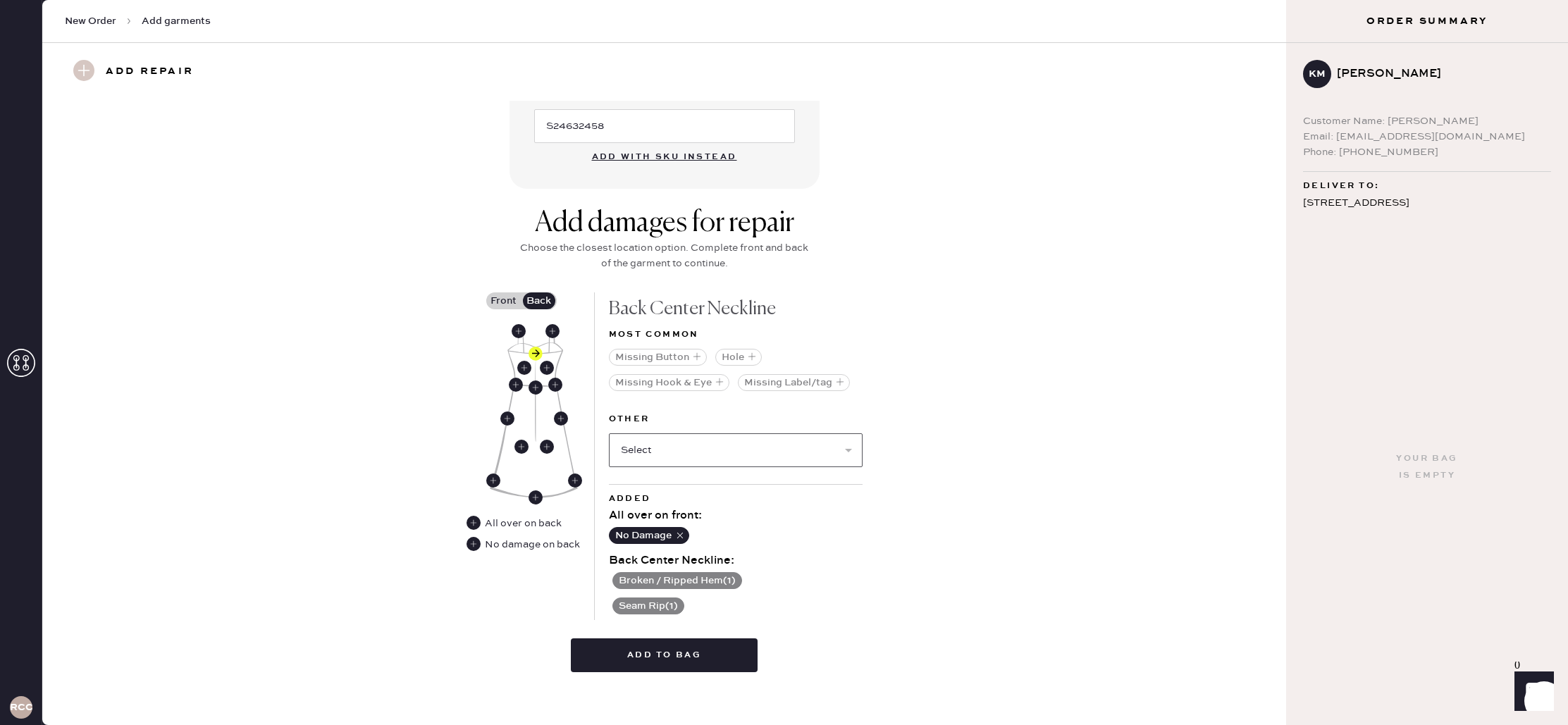
scroll to position [457, 0]
click at [679, 664] on button "Add to bag" at bounding box center [664, 656] width 187 height 34
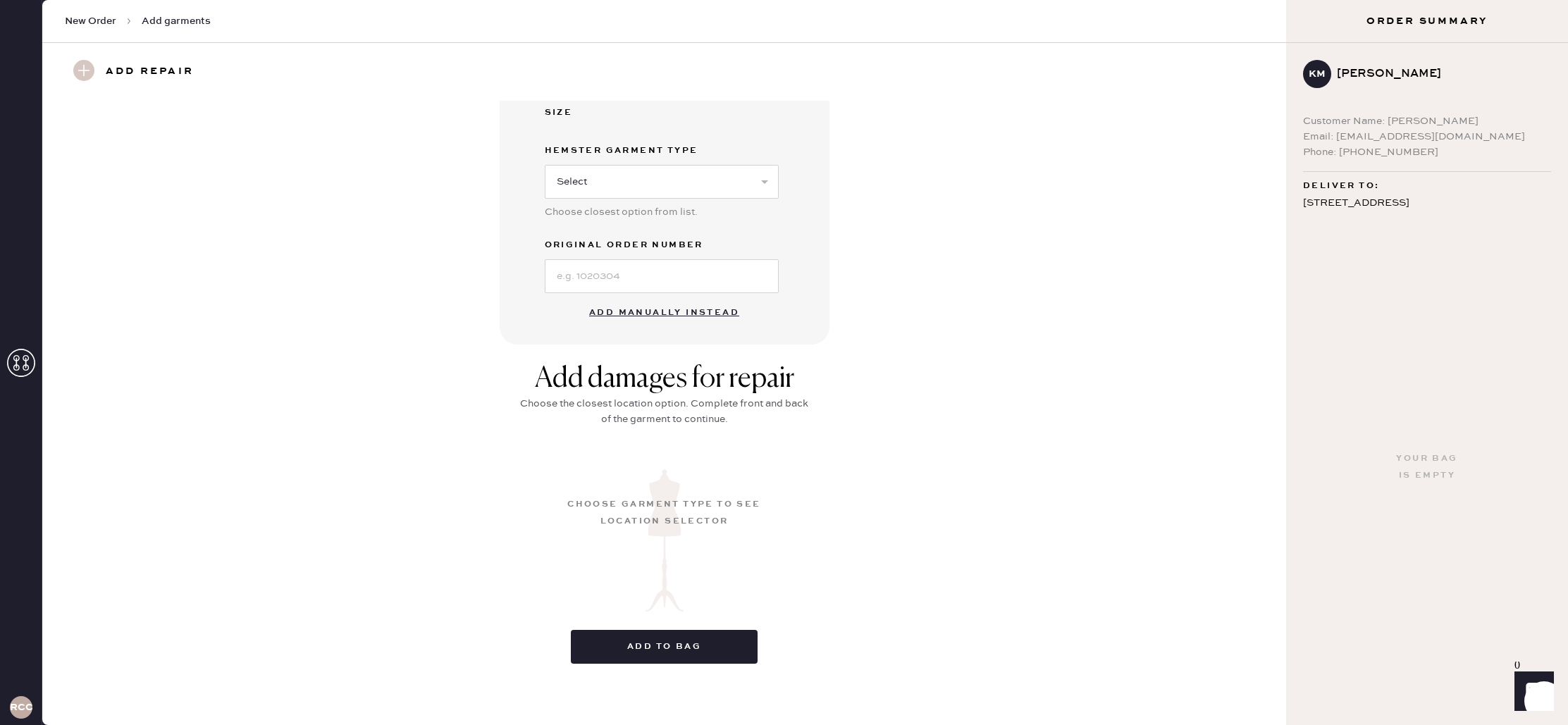
scroll to position [0, 0]
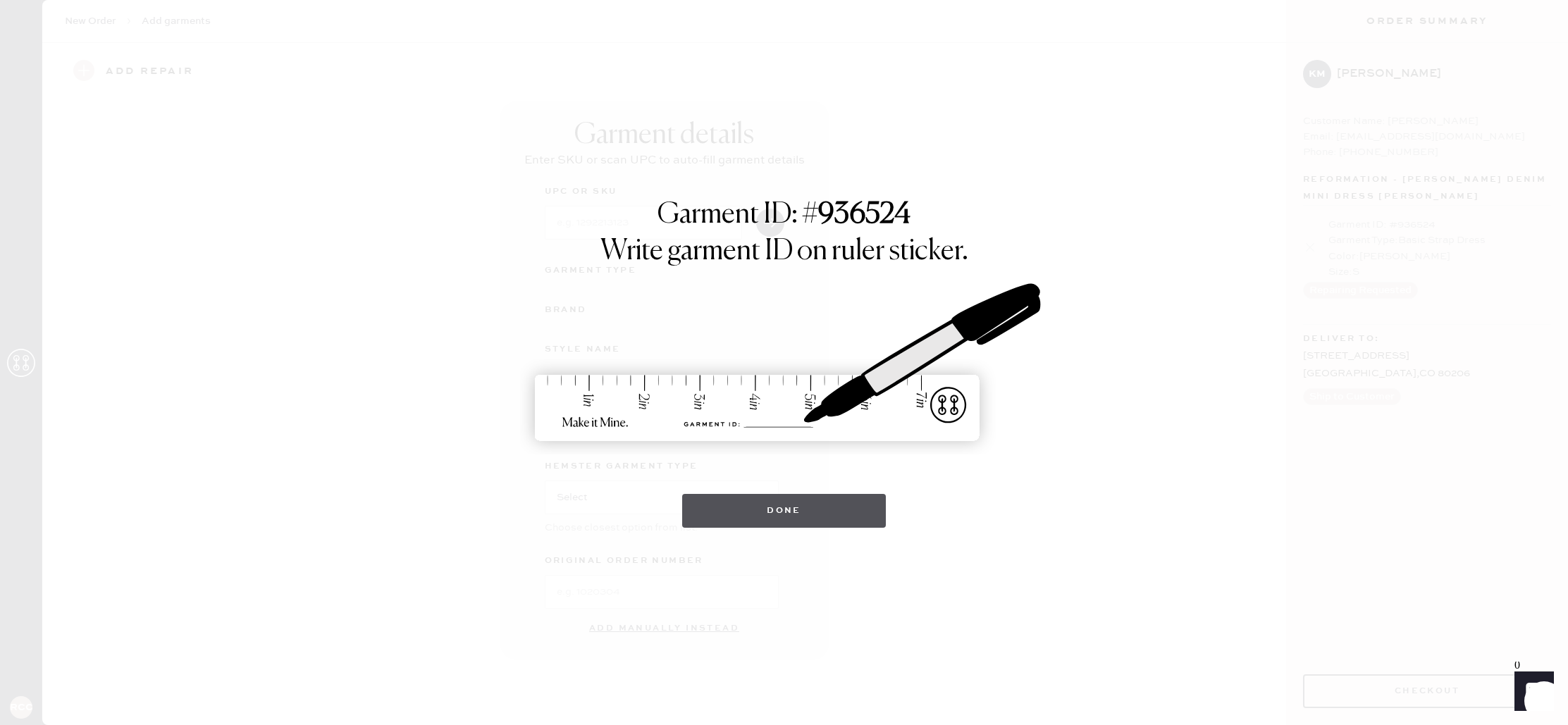
click at [839, 513] on button "Done" at bounding box center [784, 511] width 204 height 34
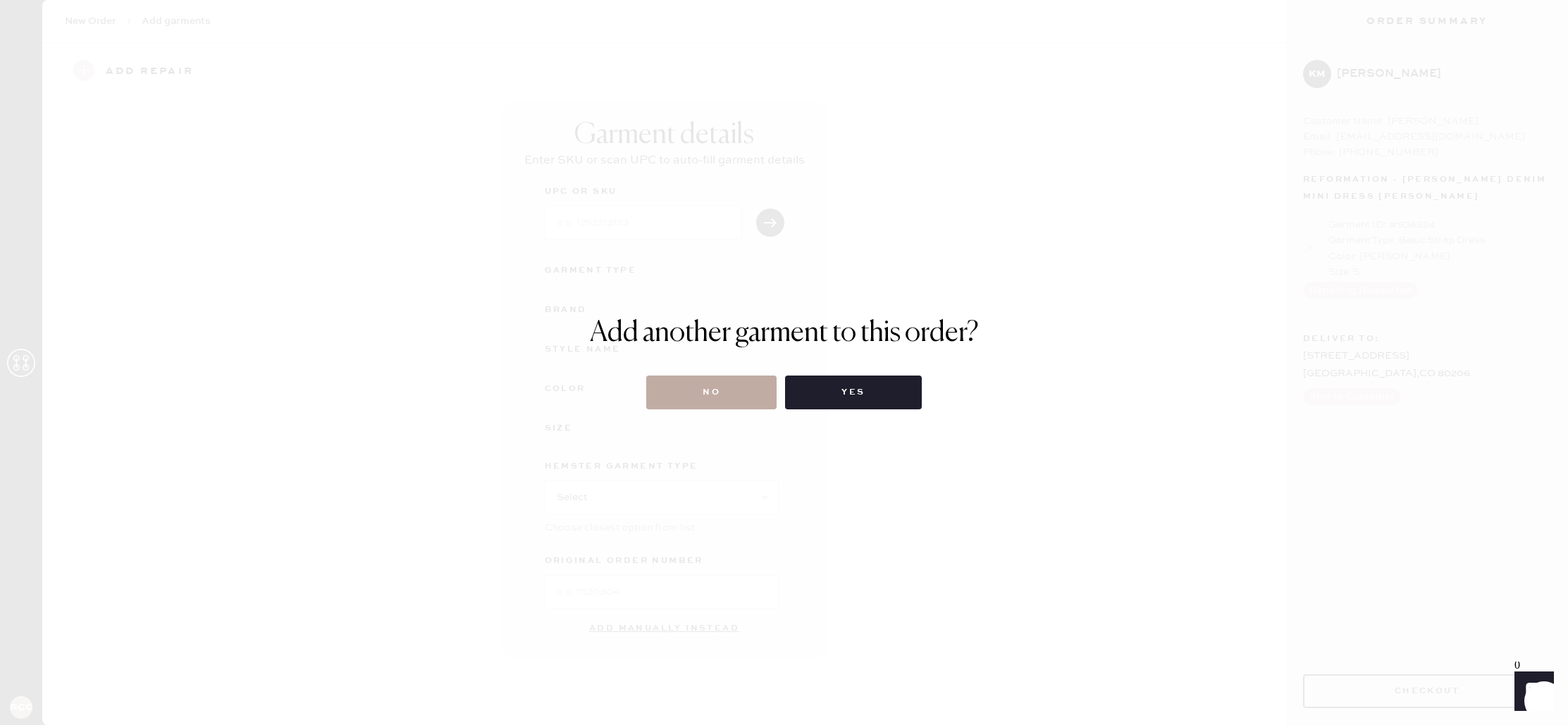
click at [740, 394] on button "No" at bounding box center [711, 392] width 130 height 34
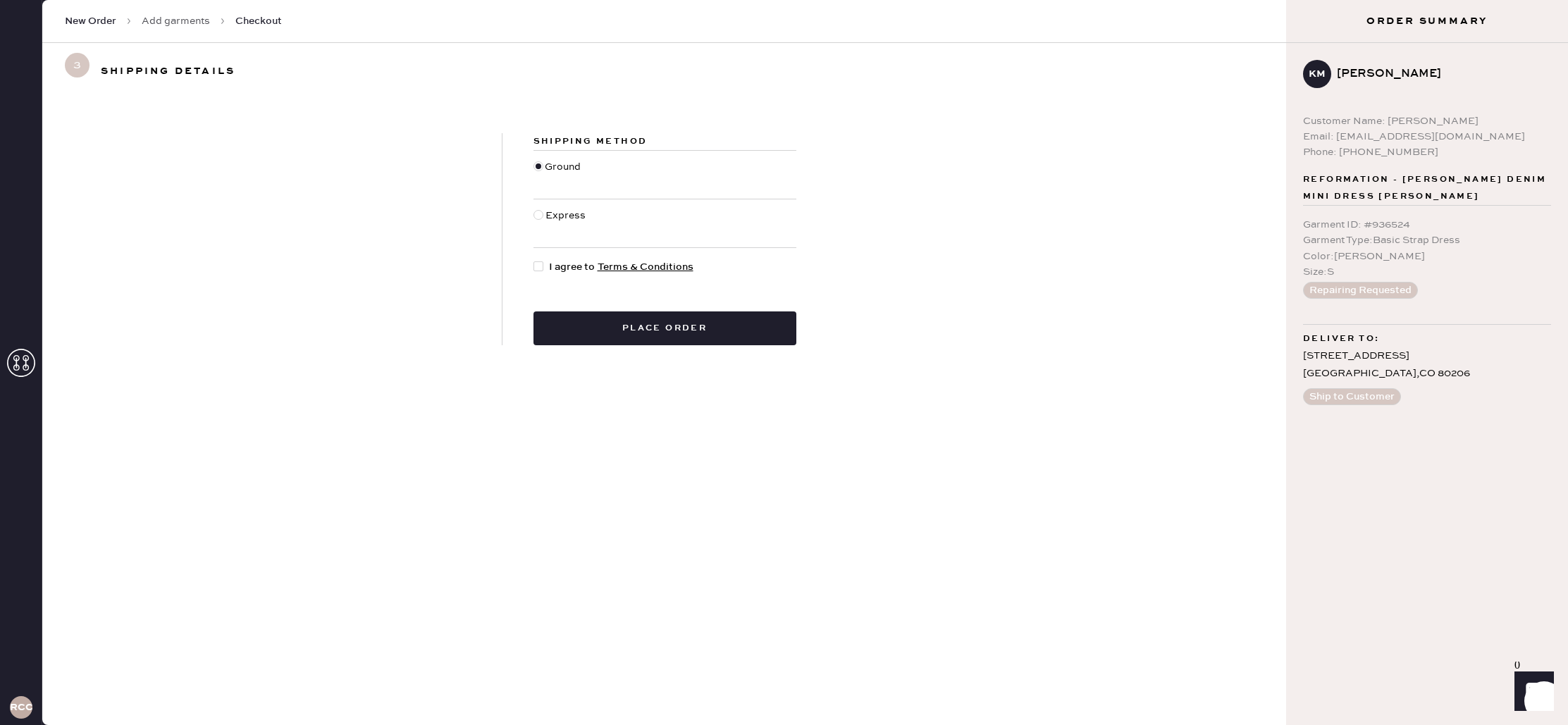
drag, startPoint x: 538, startPoint y: 267, endPoint x: 544, endPoint y: 276, distance: 10.8
click at [538, 267] on div at bounding box center [538, 266] width 10 height 10
click at [534, 260] on input "I agree to Terms & Conditions" at bounding box center [534, 259] width 1 height 1
checkbox input "true"
click at [644, 327] on button "Place order" at bounding box center [665, 328] width 263 height 34
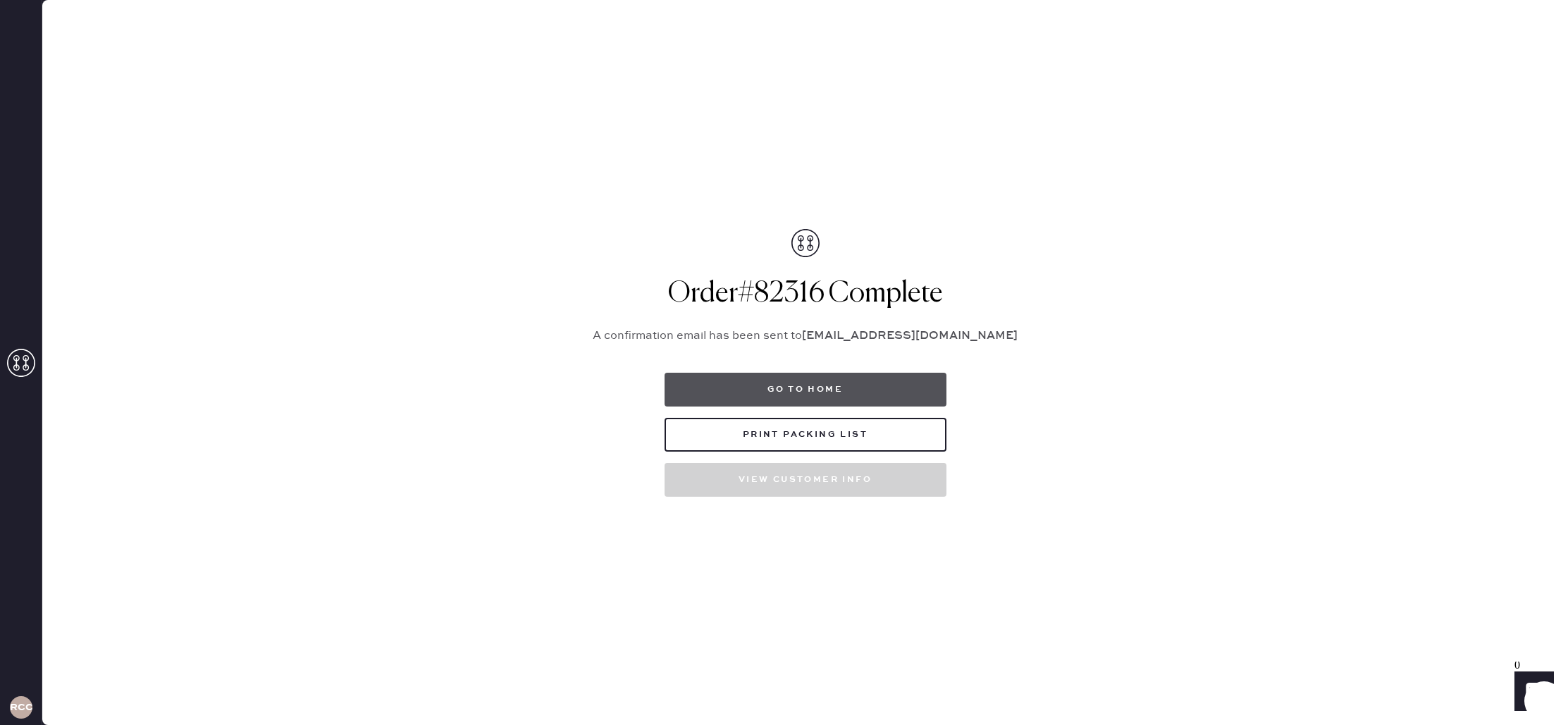
click at [827, 393] on button "Go to home" at bounding box center [806, 389] width 282 height 34
